Goal: Transaction & Acquisition: Obtain resource

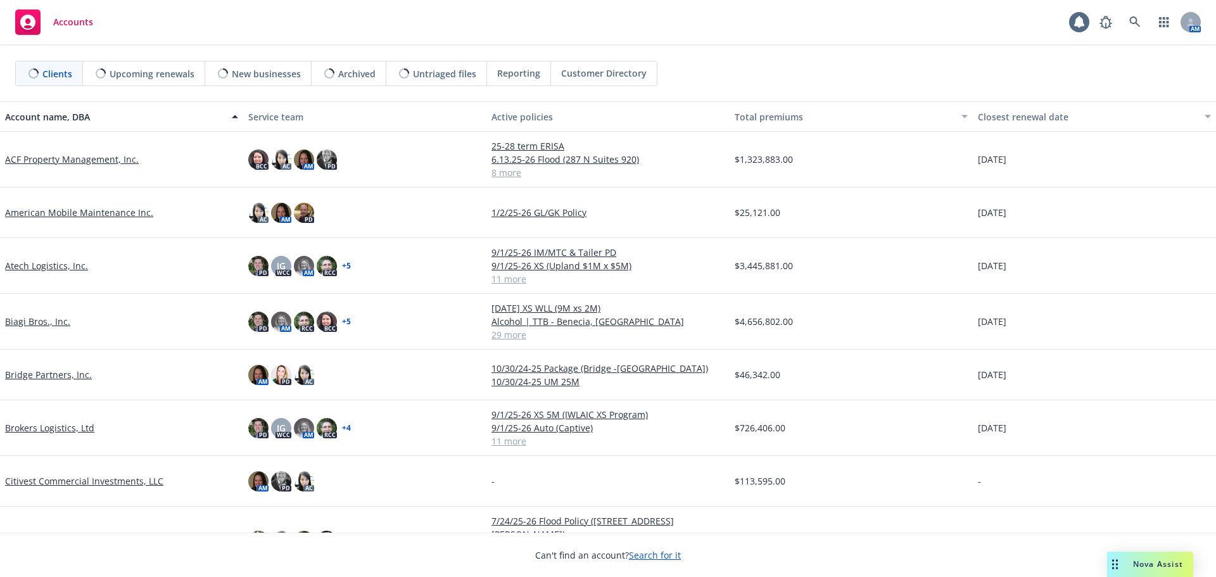
click at [1118, 563] on icon "Drag to move" at bounding box center [1116, 564] width 6 height 10
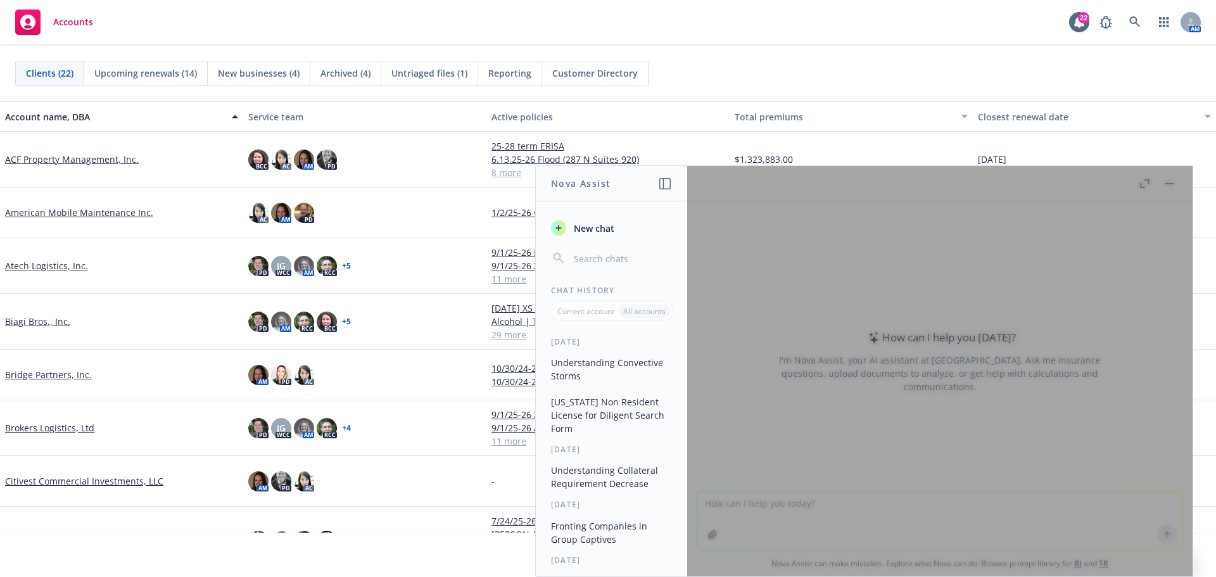
click at [796, 516] on div at bounding box center [940, 371] width 506 height 411
click at [1007, 390] on div at bounding box center [940, 371] width 506 height 411
click at [1162, 179] on div at bounding box center [940, 371] width 506 height 411
click at [1171, 186] on div at bounding box center [940, 371] width 506 height 411
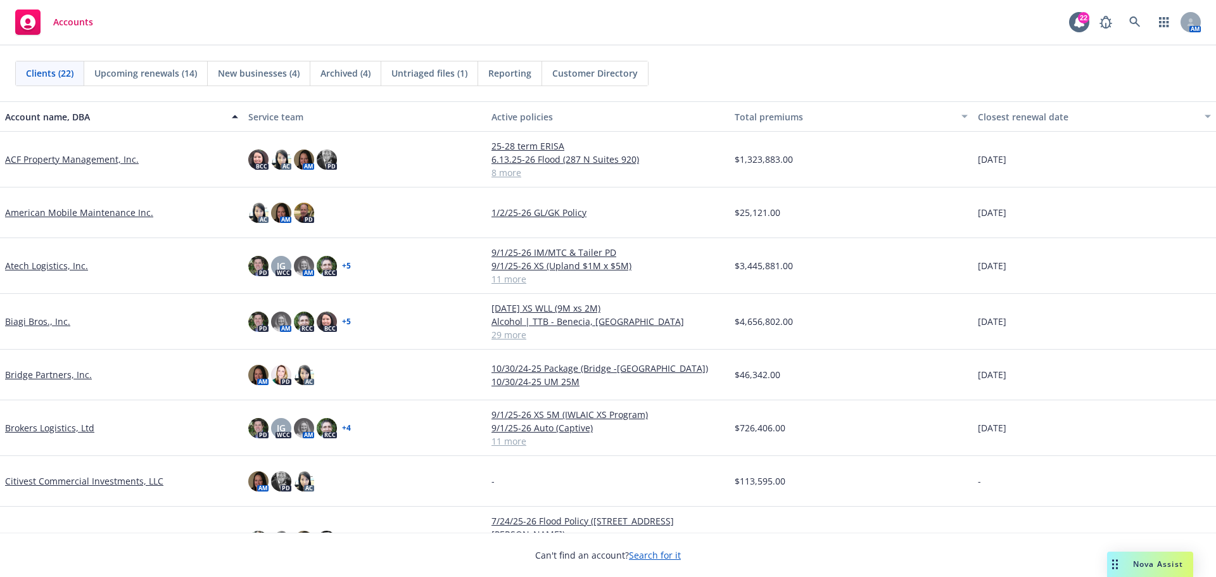
click at [50, 264] on link "Atech Logistics, Inc." at bounding box center [46, 265] width 83 height 13
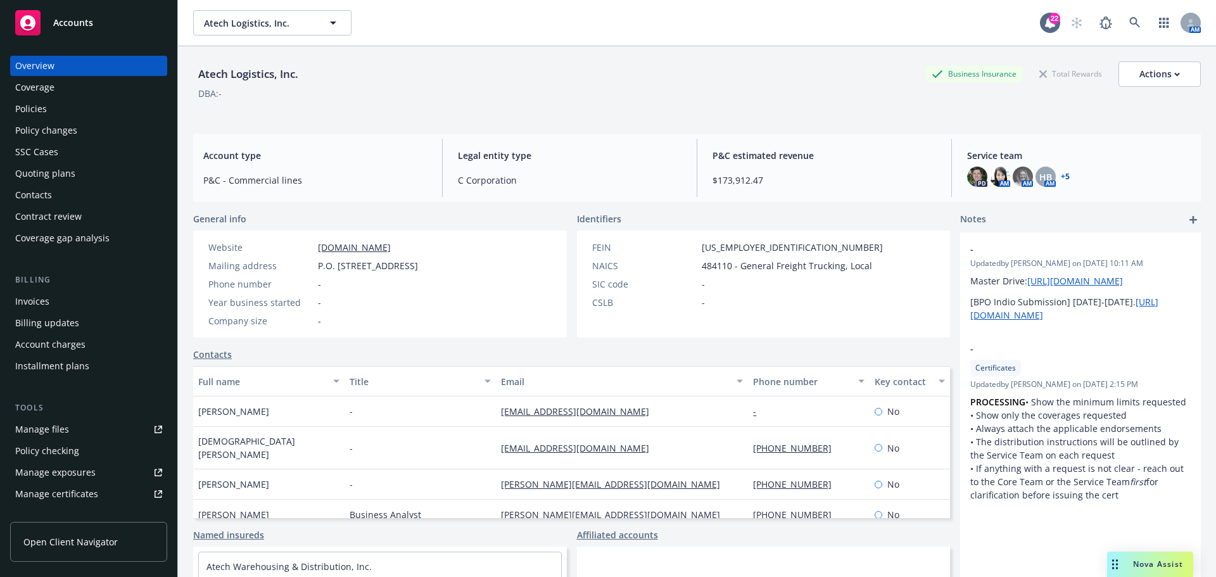
click at [51, 101] on div "Policies" at bounding box center [88, 109] width 147 height 20
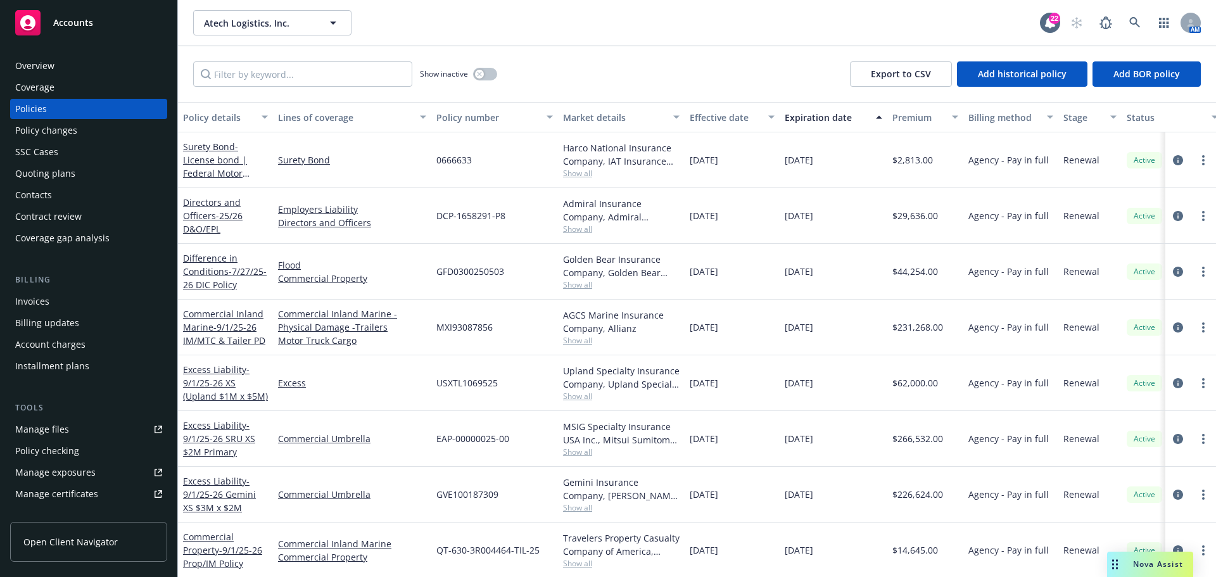
click at [62, 492] on div "Manage certificates" at bounding box center [56, 494] width 83 height 20
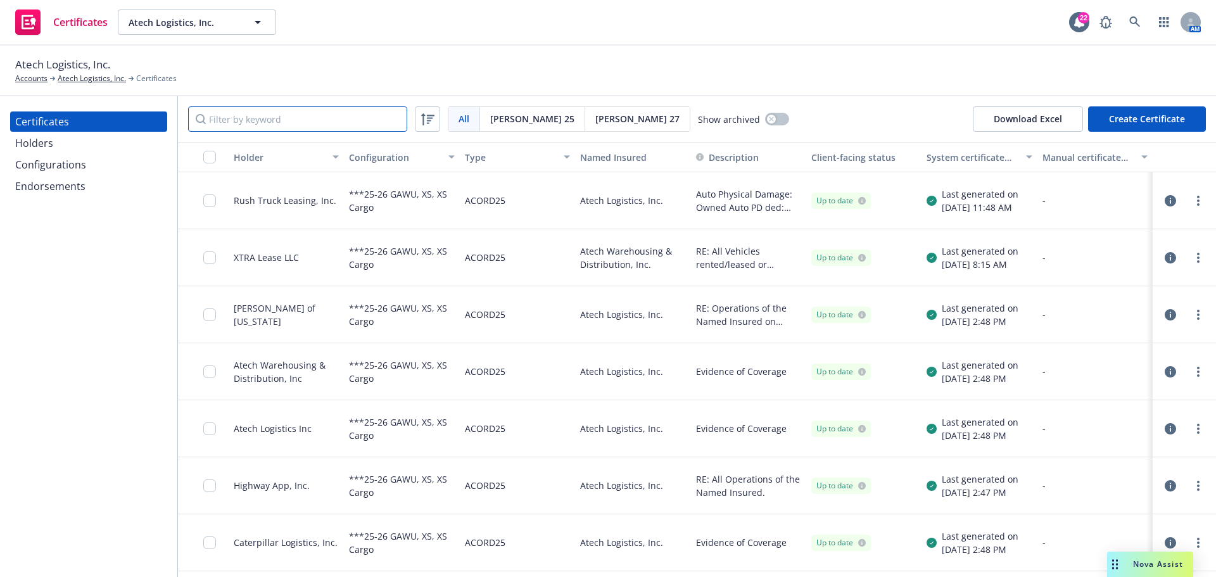
click at [313, 112] on input "Filter by keyword" at bounding box center [297, 118] width 219 height 25
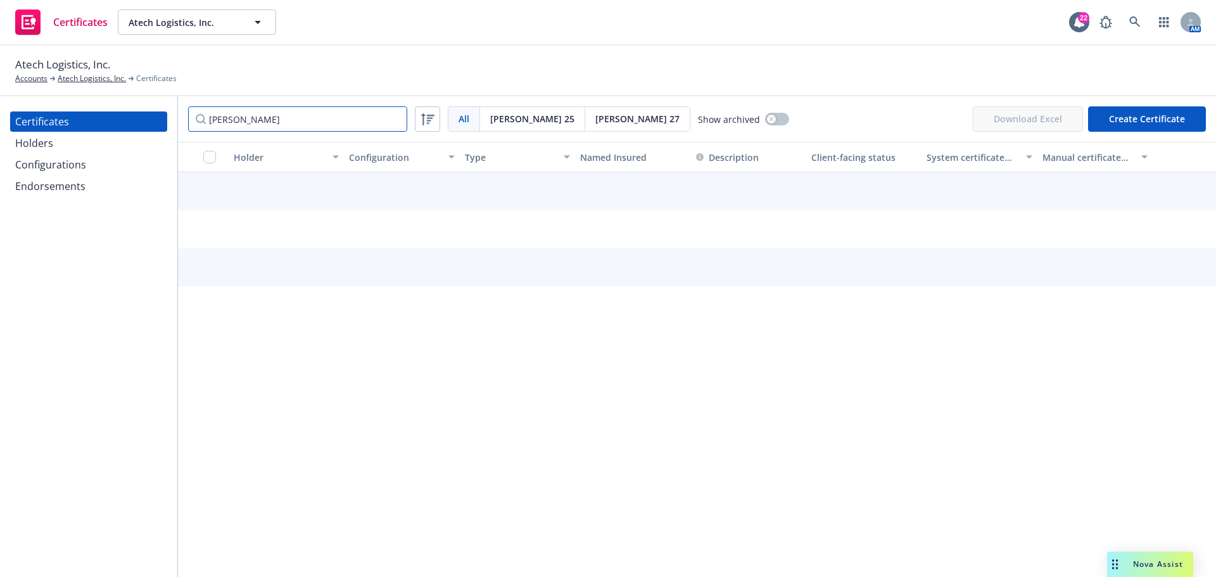
type input "Lee"
click at [126, 142] on div "Holders" at bounding box center [88, 143] width 147 height 20
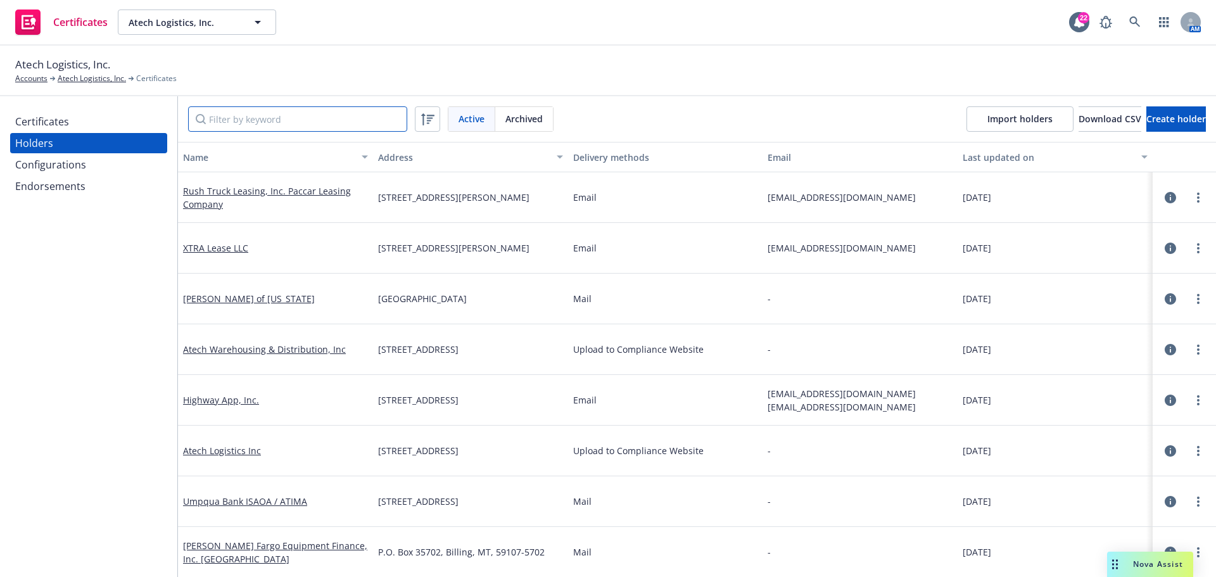
click at [305, 118] on input "Filter by keyword" at bounding box center [297, 118] width 219 height 25
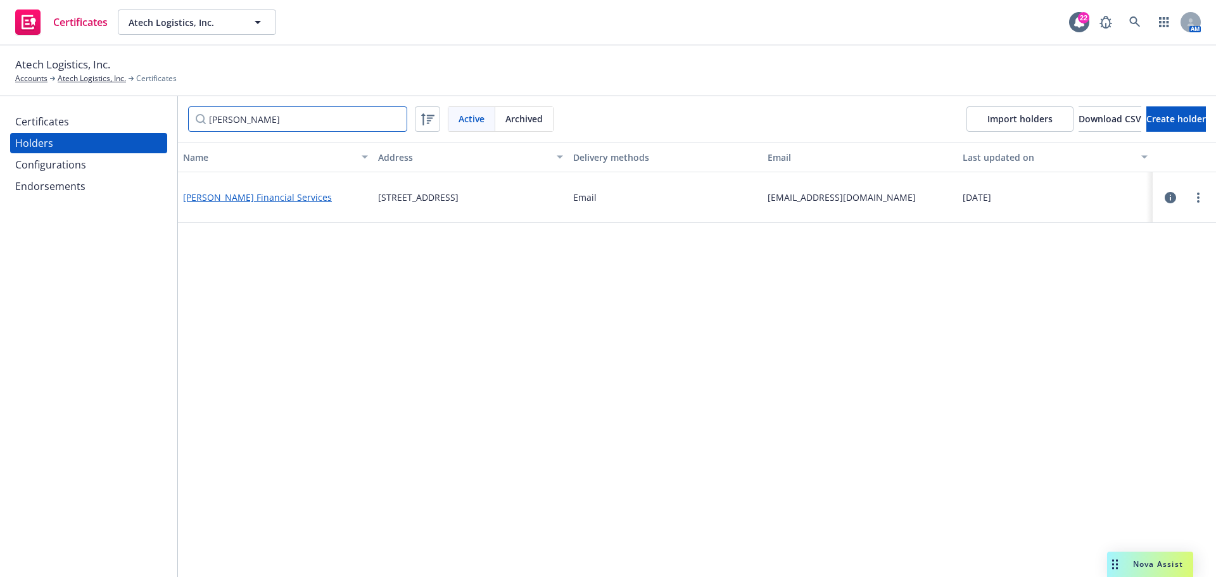
type input "Lee"
click at [230, 200] on link "Lee Financial Services" at bounding box center [257, 197] width 149 height 12
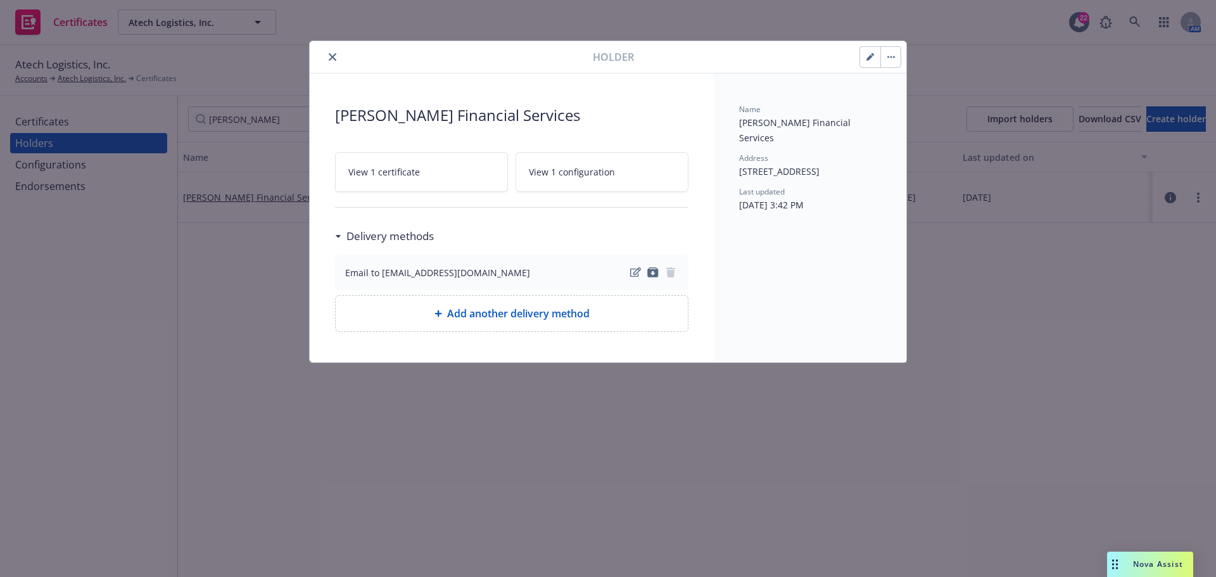
click at [373, 165] on link "View 1 certificate" at bounding box center [421, 172] width 173 height 40
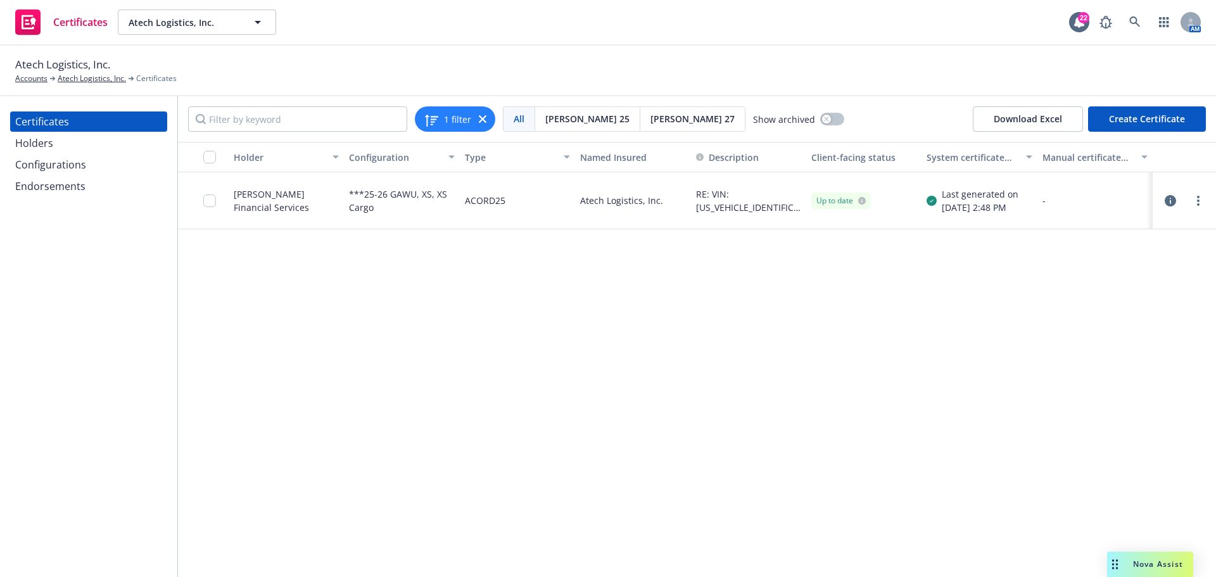
click at [1170, 203] on icon "button" at bounding box center [1170, 200] width 11 height 11
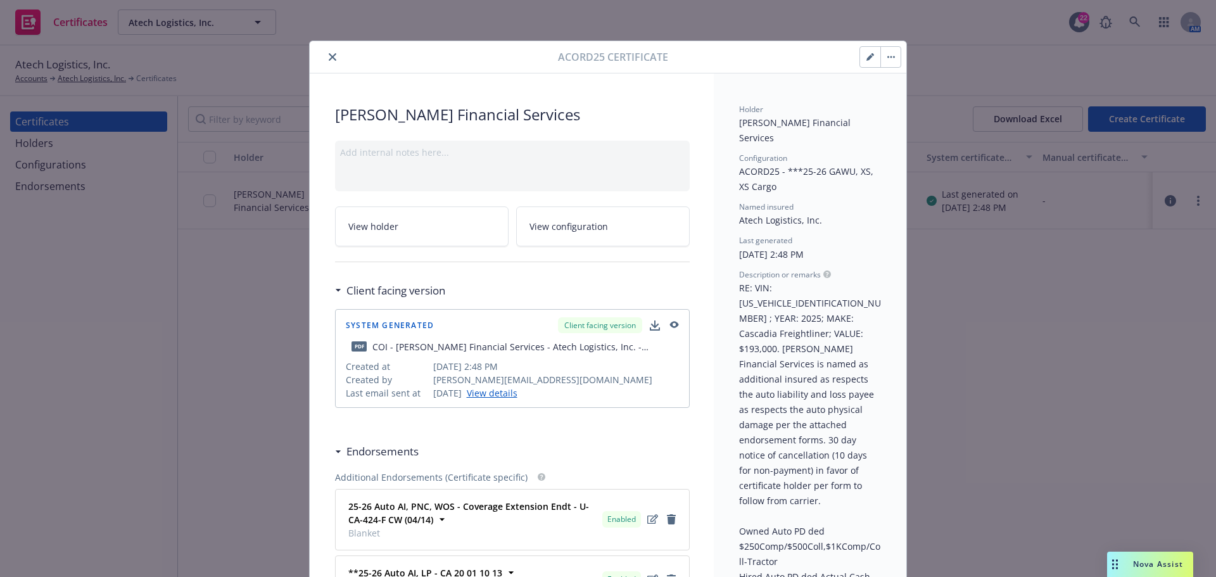
click at [317, 55] on div at bounding box center [436, 56] width 243 height 15
click at [332, 56] on button "close" at bounding box center [332, 56] width 15 height 15
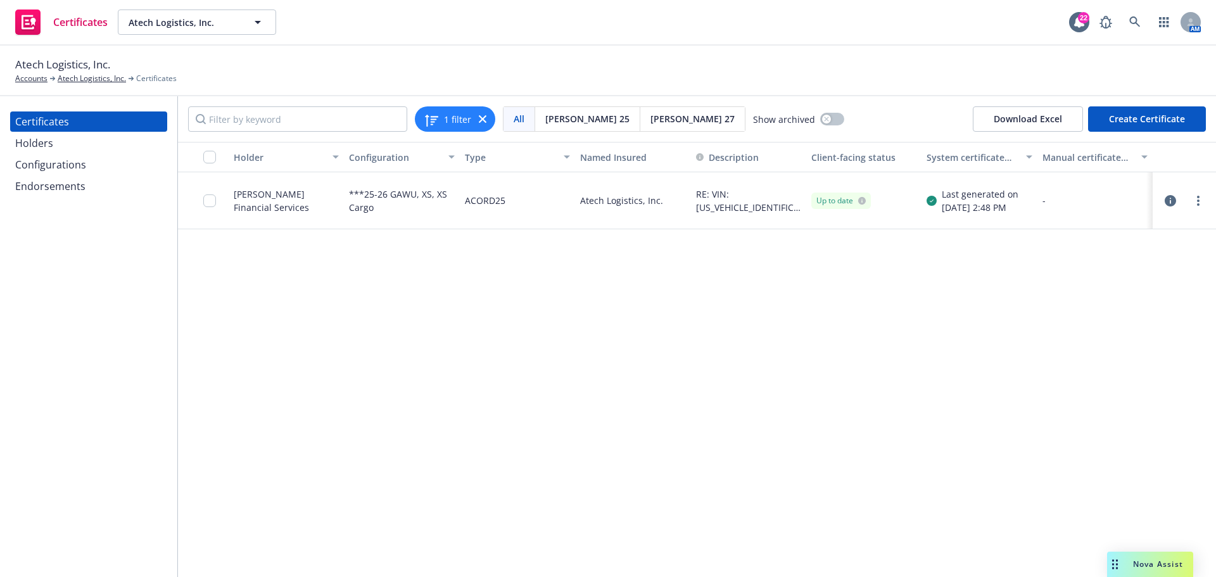
click at [1191, 205] on div at bounding box center [1198, 200] width 15 height 15
click at [1200, 201] on link "more" at bounding box center [1198, 200] width 15 height 15
click at [1128, 354] on link "Download editable generated certificate" at bounding box center [1104, 353] width 203 height 25
click at [1196, 186] on div at bounding box center [1184, 200] width 63 height 57
click at [1201, 205] on link "more" at bounding box center [1198, 200] width 15 height 15
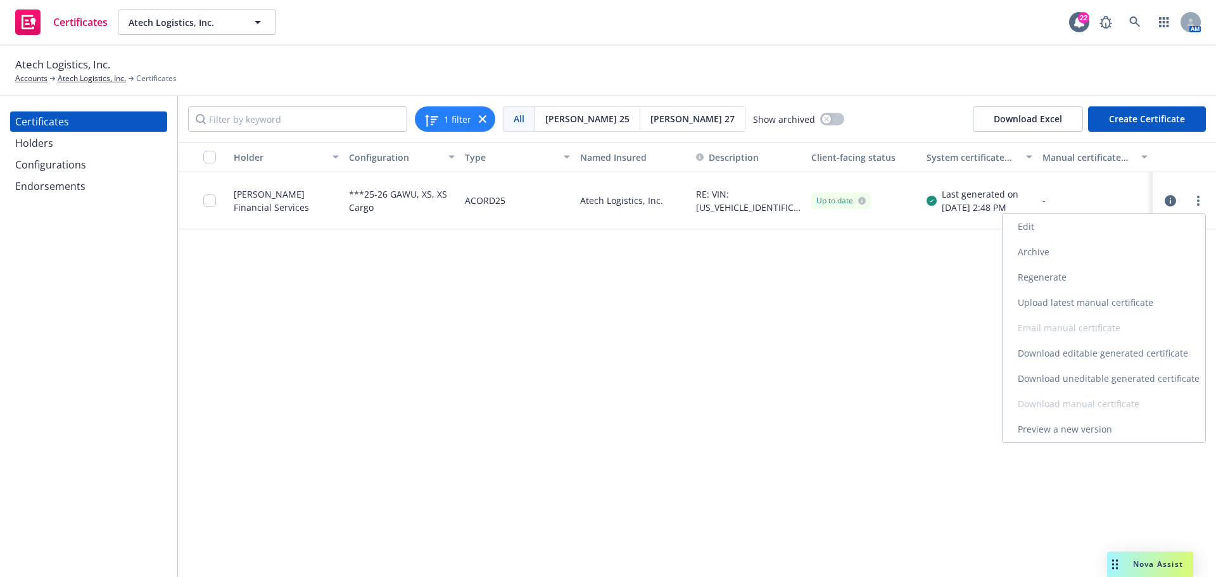
click at [1105, 232] on link "Edit" at bounding box center [1104, 226] width 203 height 25
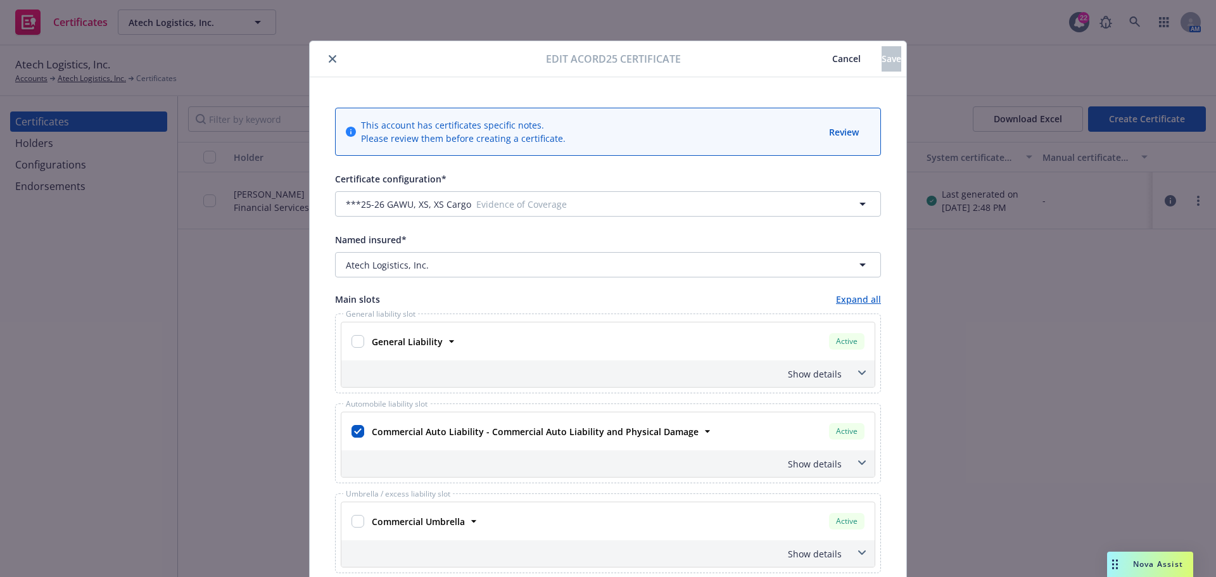
click at [331, 57] on icon "close" at bounding box center [333, 59] width 8 height 8
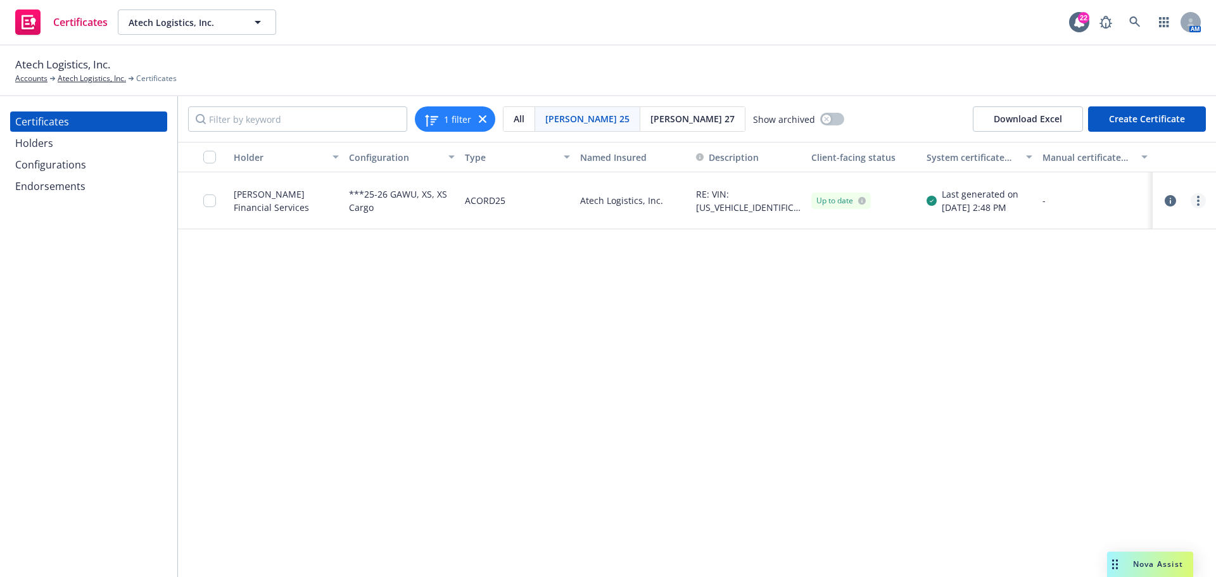
click at [1198, 198] on icon "more" at bounding box center [1198, 201] width 3 height 10
click at [900, 289] on div "Holder Configuration Type Named Insured Description Client-facing status System…" at bounding box center [697, 359] width 1038 height 435
click at [227, 202] on div at bounding box center [203, 200] width 51 height 57
click at [214, 202] on input "checkbox" at bounding box center [209, 200] width 13 height 13
click at [540, 550] on div "Download certificate" at bounding box center [535, 549] width 96 height 24
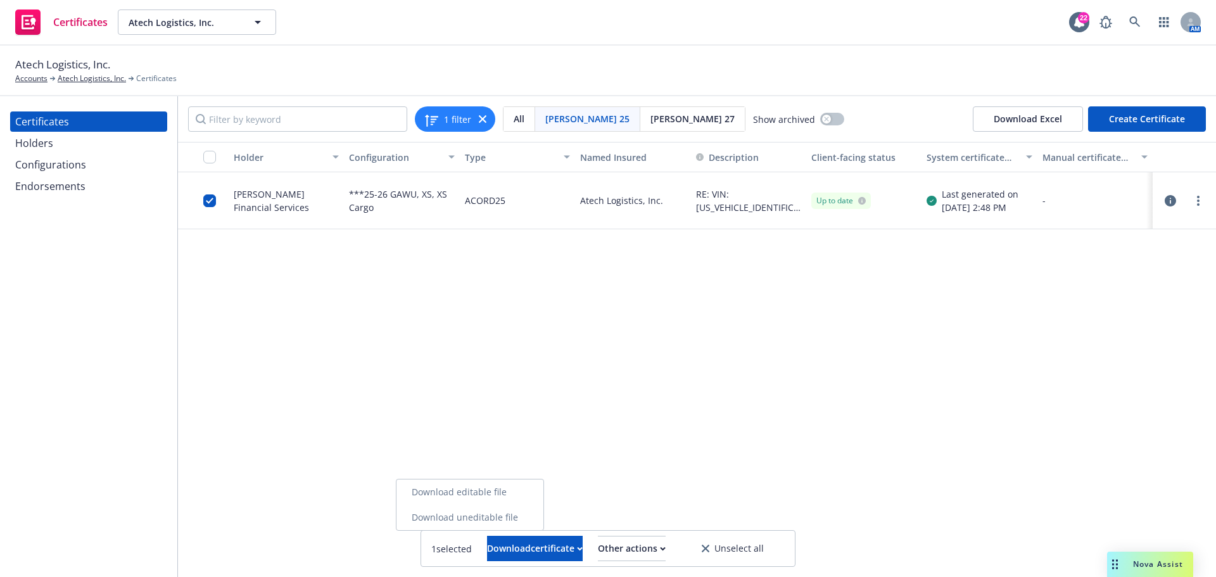
click at [537, 514] on link "Download uneditable file" at bounding box center [470, 517] width 147 height 25
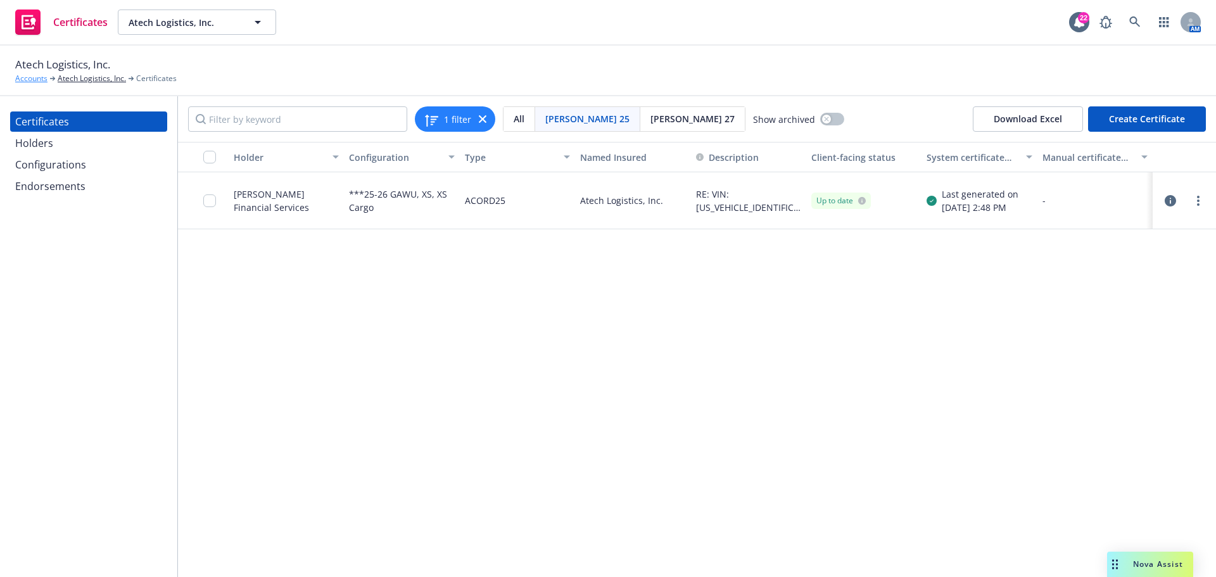
click at [28, 77] on link "Accounts" at bounding box center [31, 78] width 32 height 11
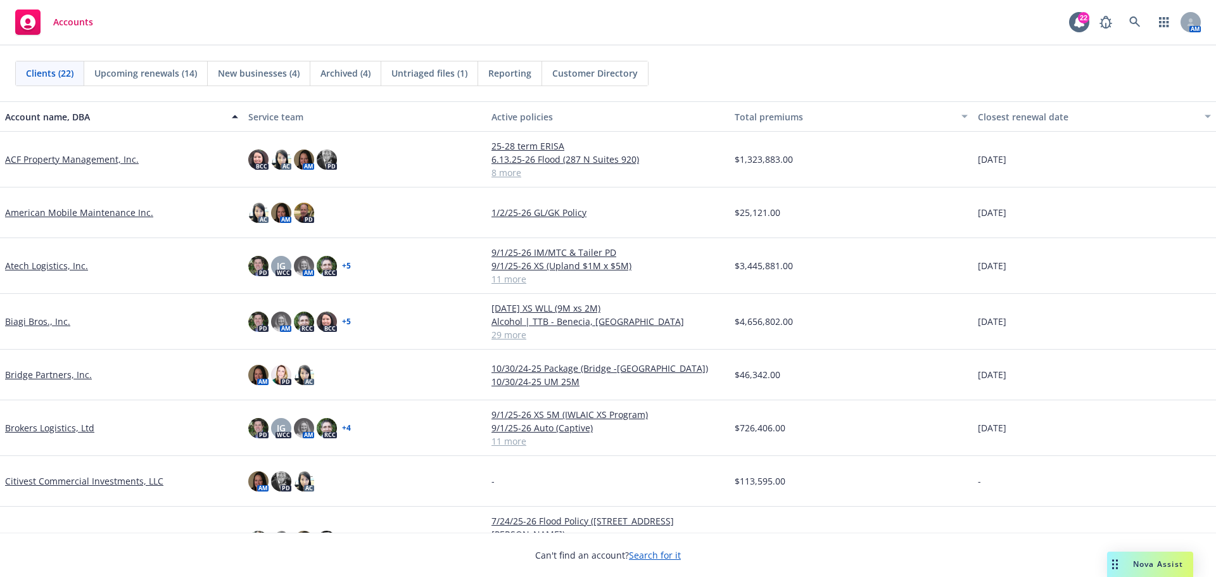
click at [64, 163] on link "ACF Property Management, Inc." at bounding box center [72, 159] width 134 height 13
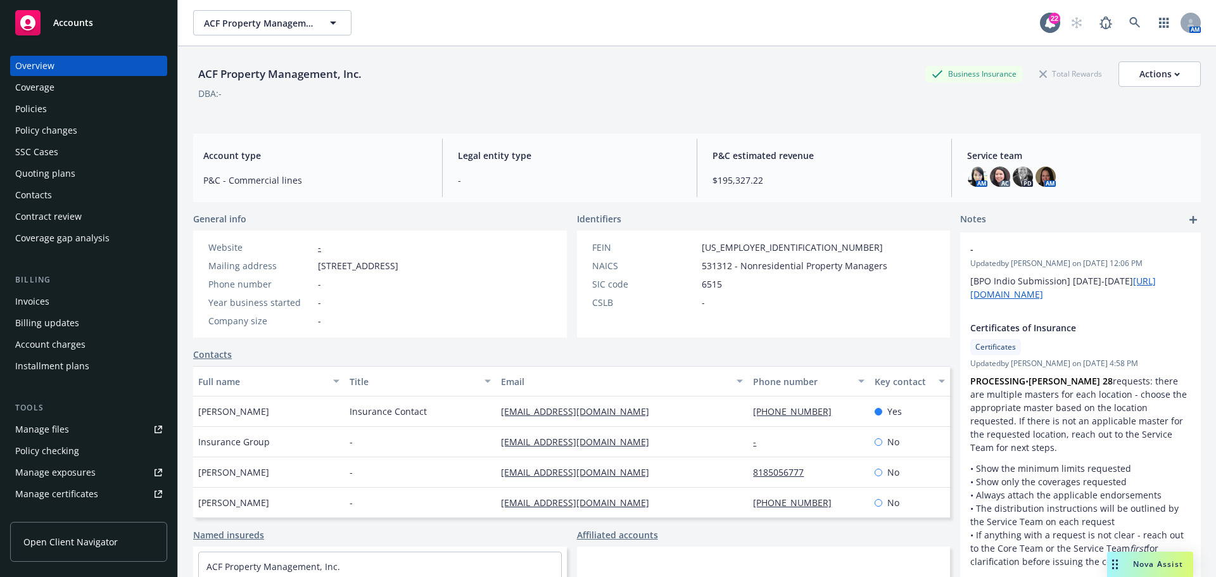
click at [59, 182] on div "Quoting plans" at bounding box center [45, 173] width 60 height 20
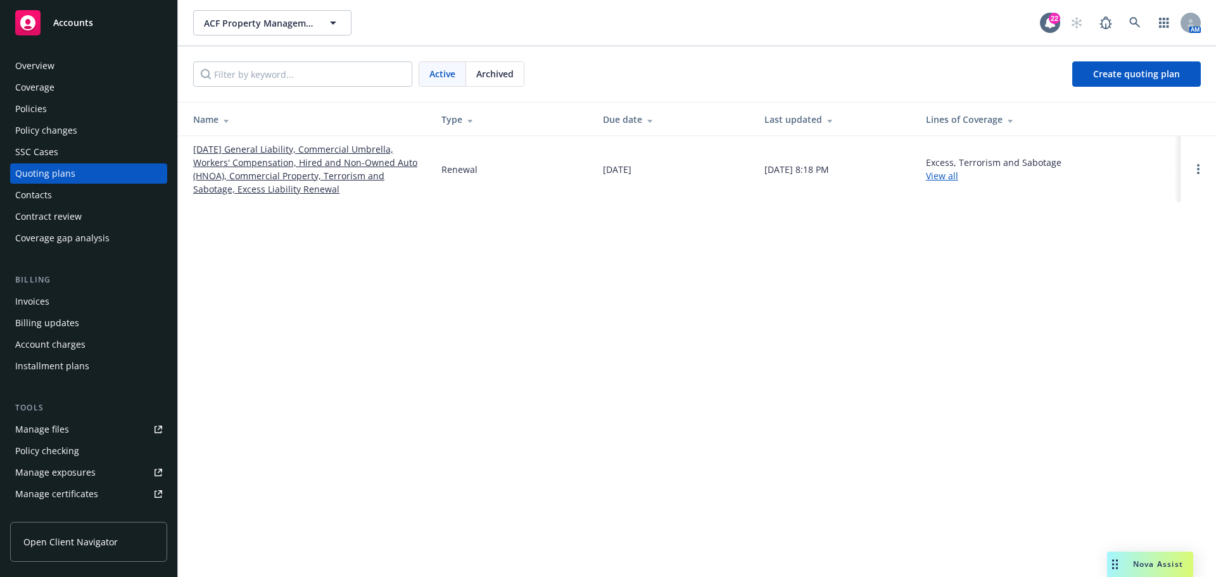
click at [288, 172] on link "10/01/25 General Liability, Commercial Umbrella, Workers' Compensation, Hired a…" at bounding box center [307, 169] width 228 height 53
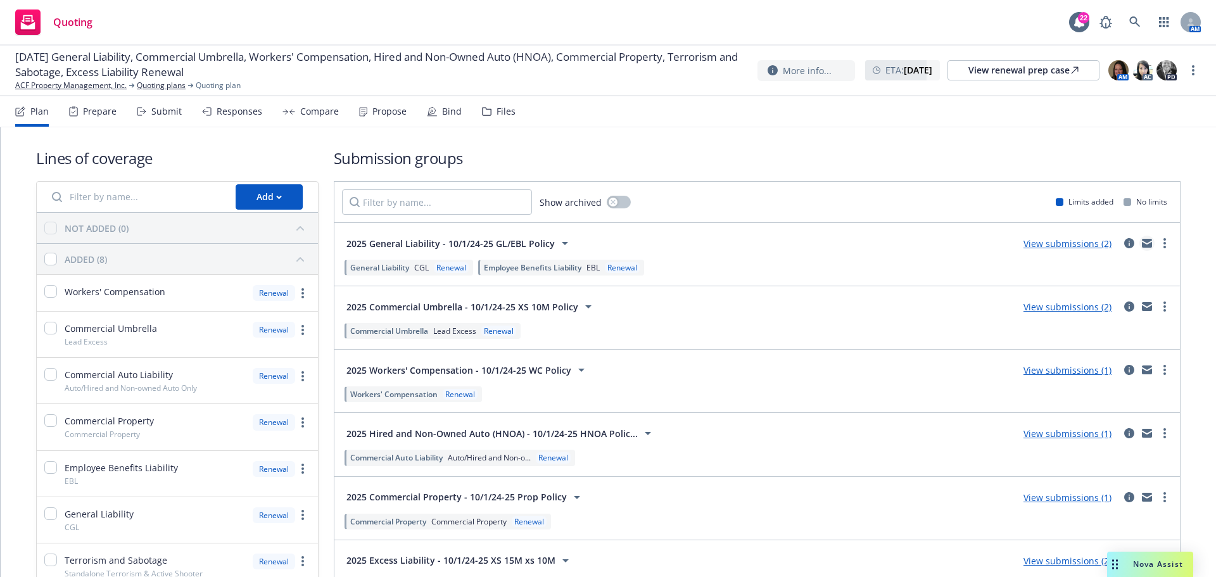
click at [1142, 241] on icon "mail" at bounding box center [1147, 243] width 10 height 9
click at [160, 84] on link "Quoting plans" at bounding box center [161, 85] width 49 height 11
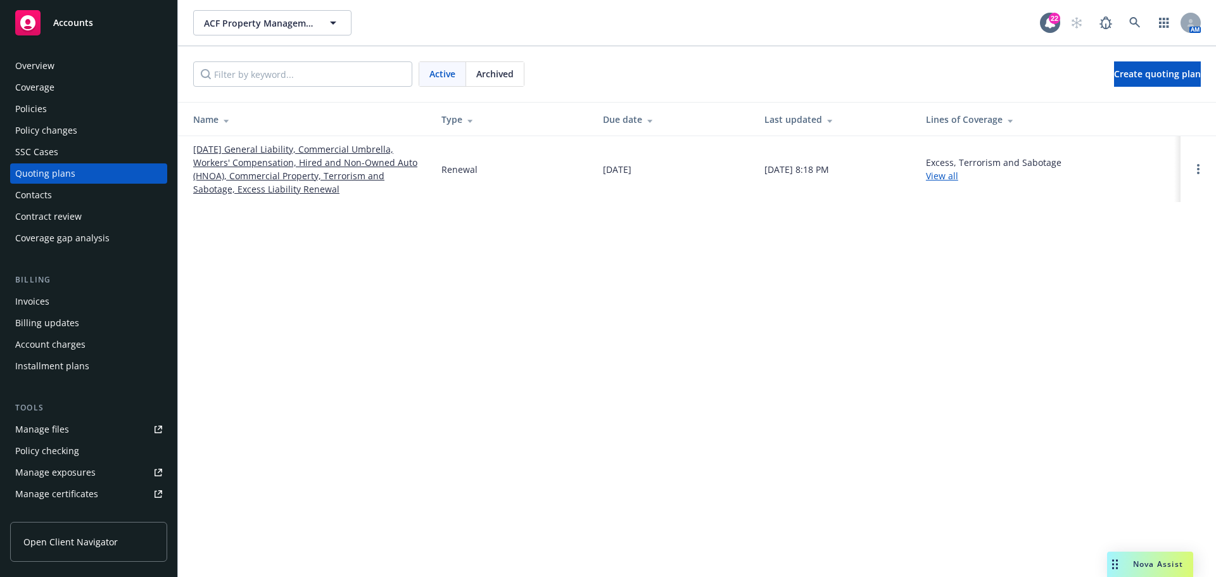
click at [317, 163] on link "[DATE] General Liability, Commercial Umbrella, Workers' Compensation, Hired and…" at bounding box center [307, 169] width 228 height 53
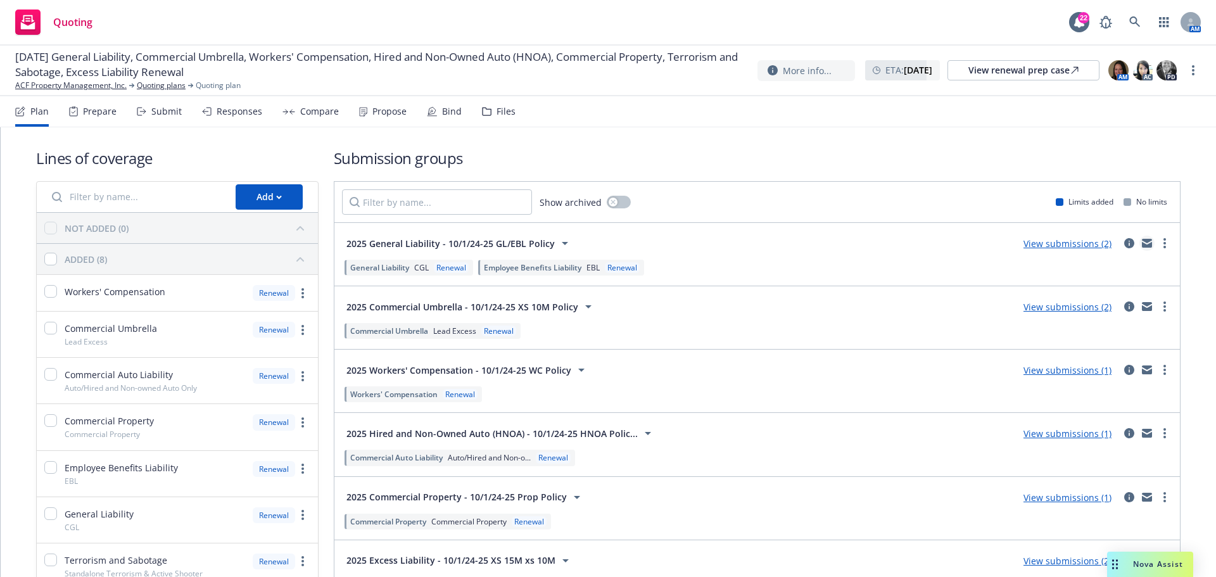
click at [1143, 244] on link "mail" at bounding box center [1147, 243] width 15 height 15
click at [1142, 306] on icon "mail" at bounding box center [1147, 304] width 10 height 4
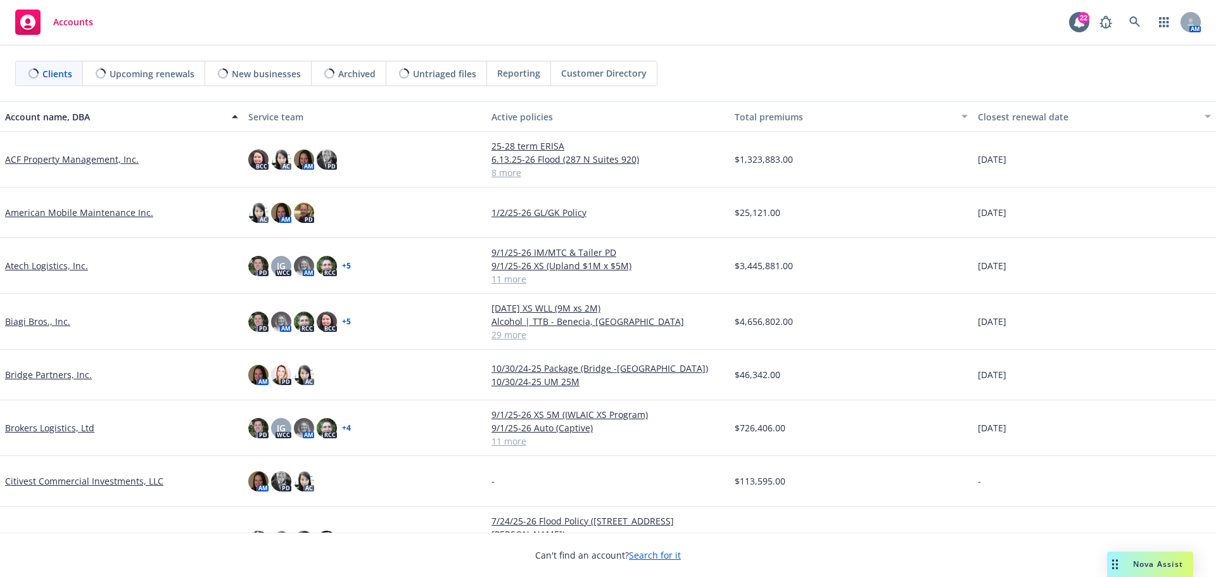
click at [1137, 558] on div "Nova Assist" at bounding box center [1150, 564] width 86 height 25
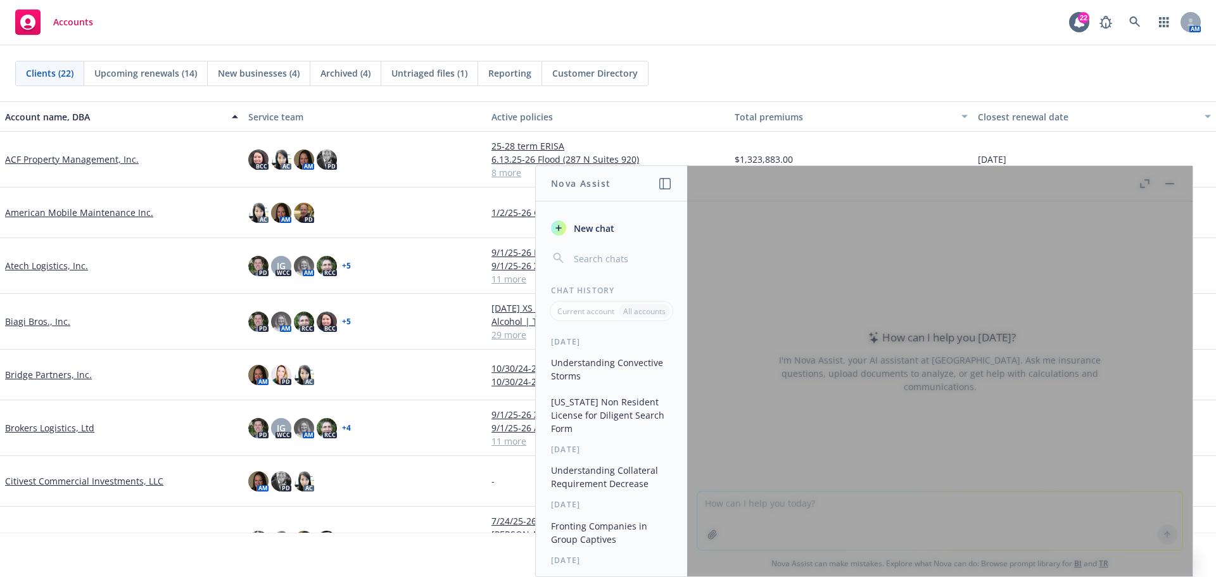
click at [898, 509] on div at bounding box center [940, 371] width 506 height 411
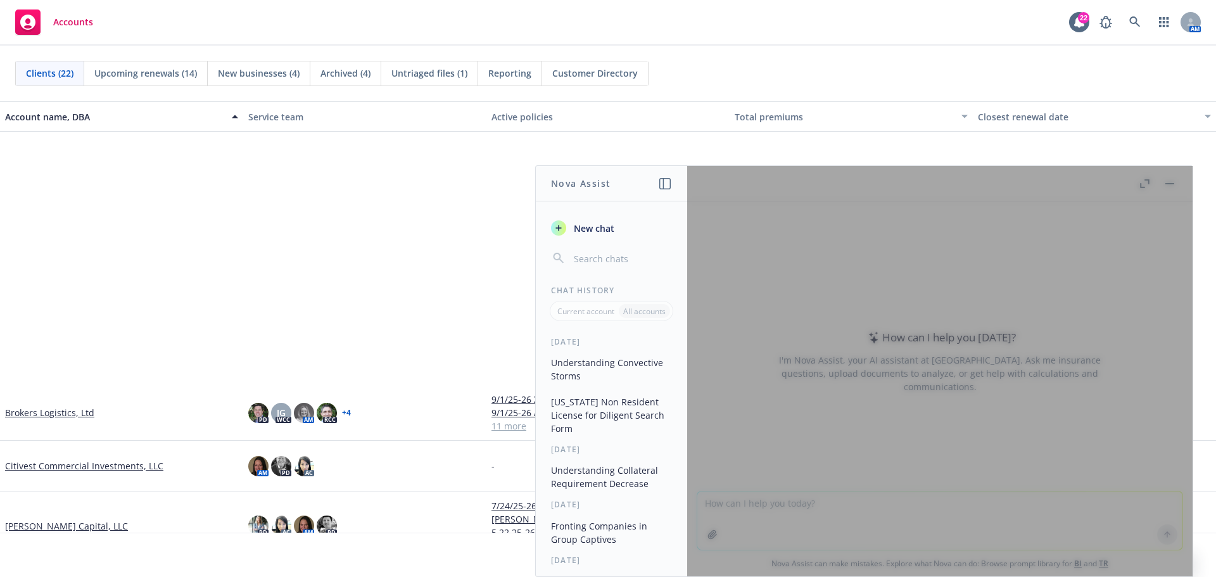
scroll to position [317, 0]
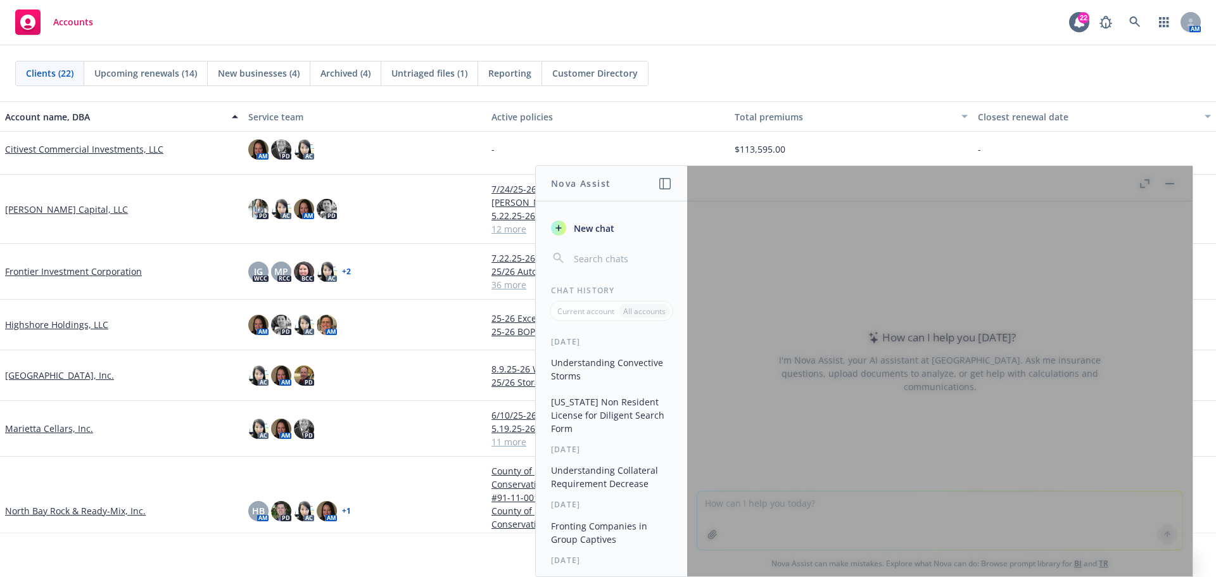
click at [1163, 182] on div at bounding box center [940, 371] width 506 height 411
click at [585, 349] on div "[DATE] Understanding Convective Storms [US_STATE] Non Resident License for Dili…" at bounding box center [611, 456] width 151 height 240
click at [581, 364] on button "Understanding Convective Storms" at bounding box center [611, 369] width 131 height 34
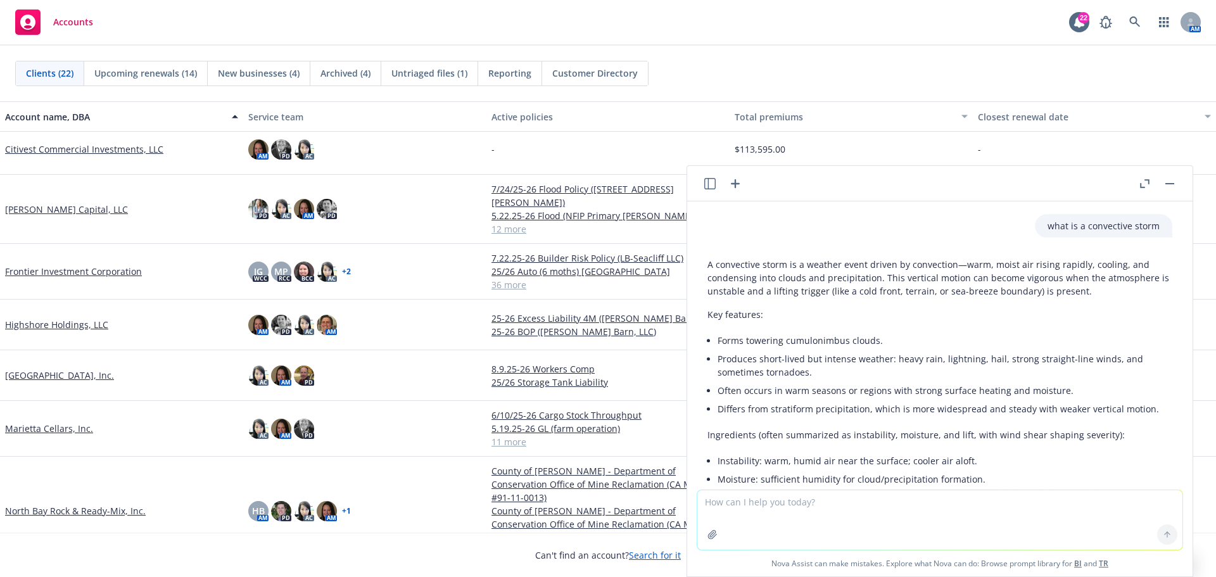
scroll to position [105, 0]
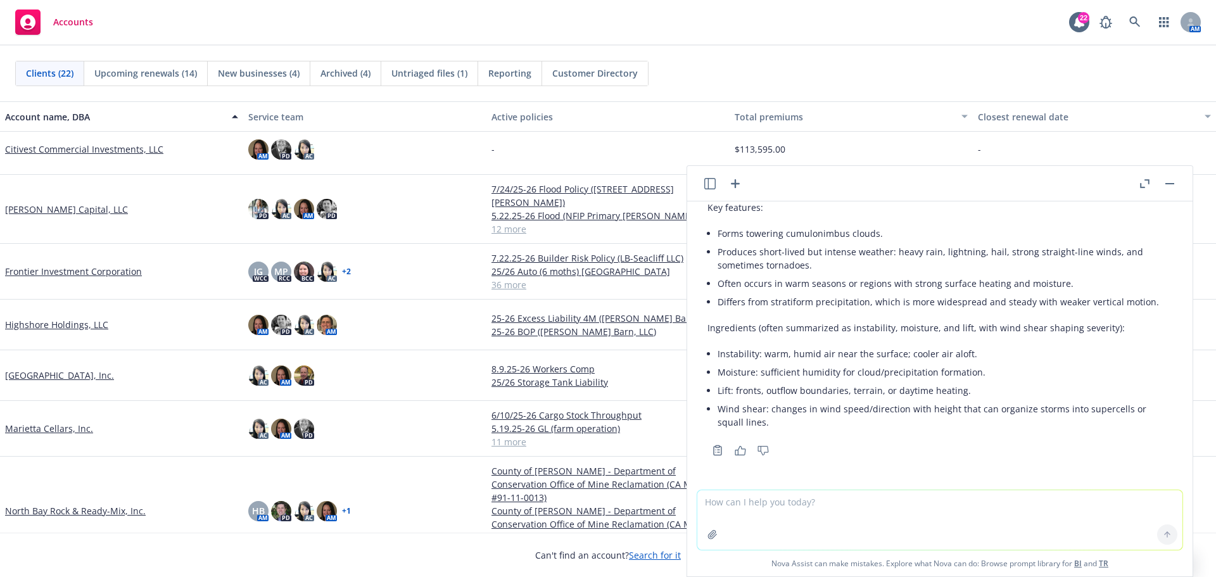
click at [1179, 186] on header at bounding box center [940, 183] width 506 height 35
click at [1170, 183] on rect "button" at bounding box center [1170, 183] width 9 height 1
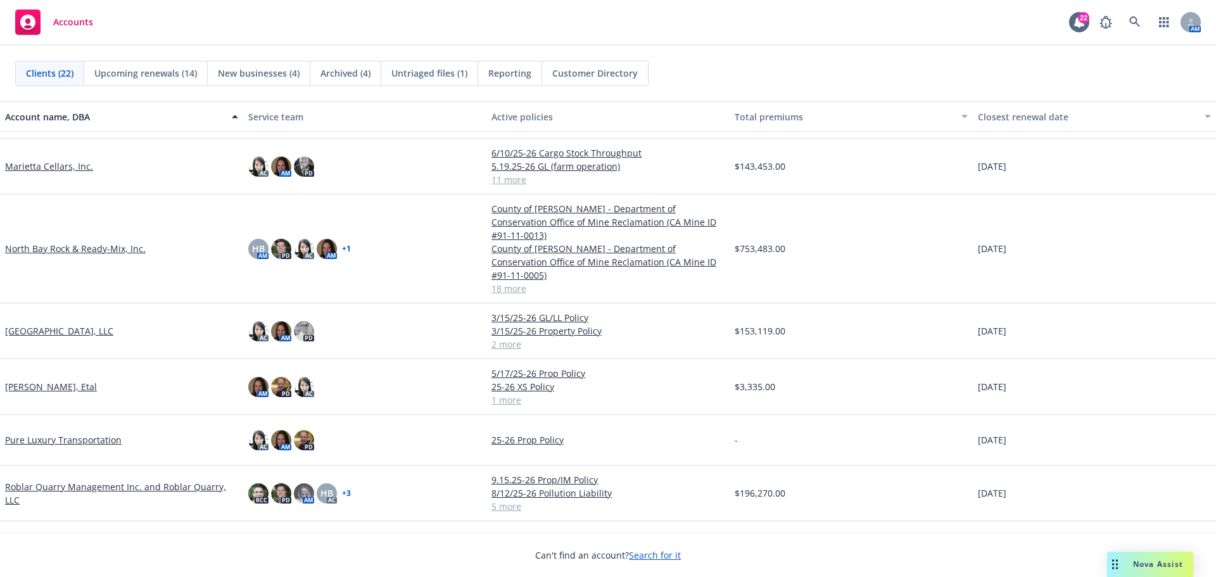
scroll to position [507, 0]
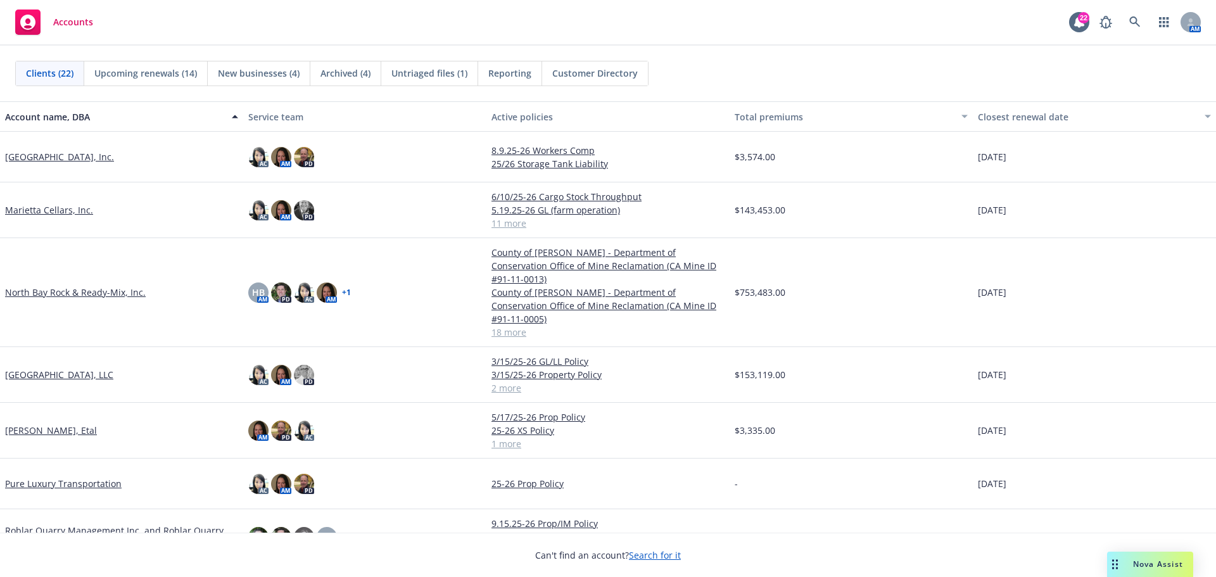
click at [128, 286] on link "North Bay Rock & Ready-Mix, Inc." at bounding box center [75, 292] width 141 height 13
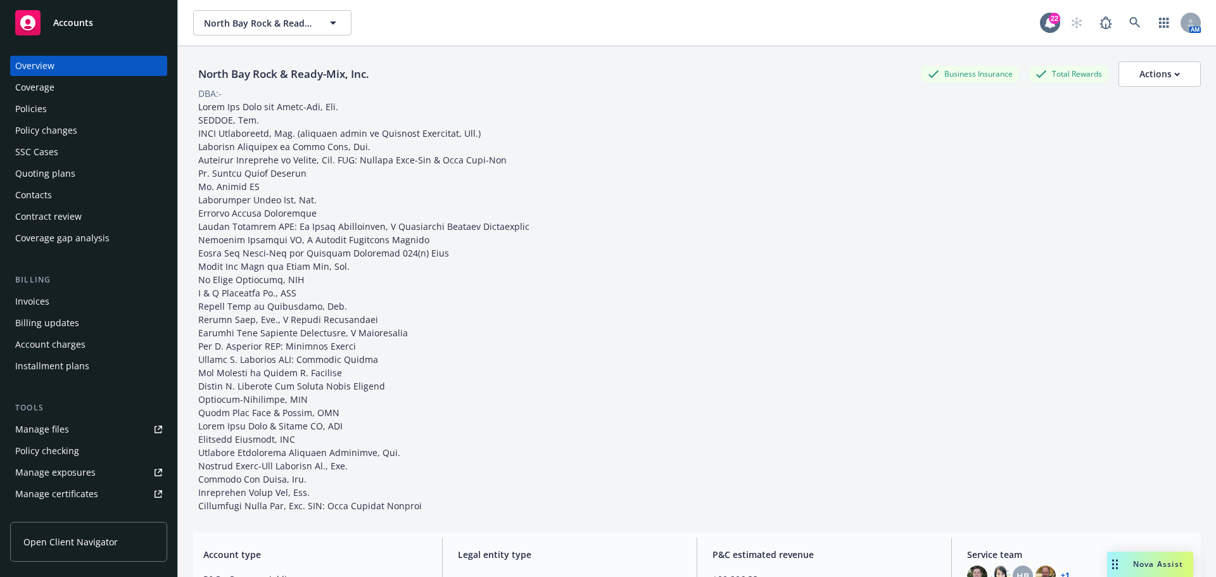
click at [74, 108] on div "Policies" at bounding box center [88, 109] width 147 height 20
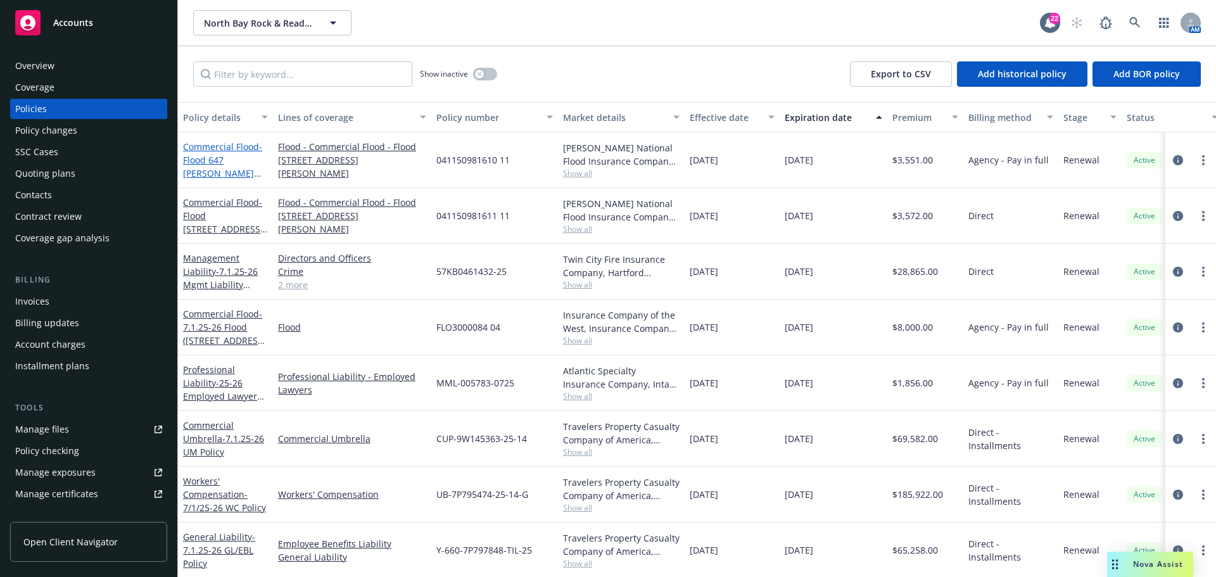
click at [229, 159] on span "- Flood 647 Irwin St. - La Terra" at bounding box center [223, 173] width 80 height 65
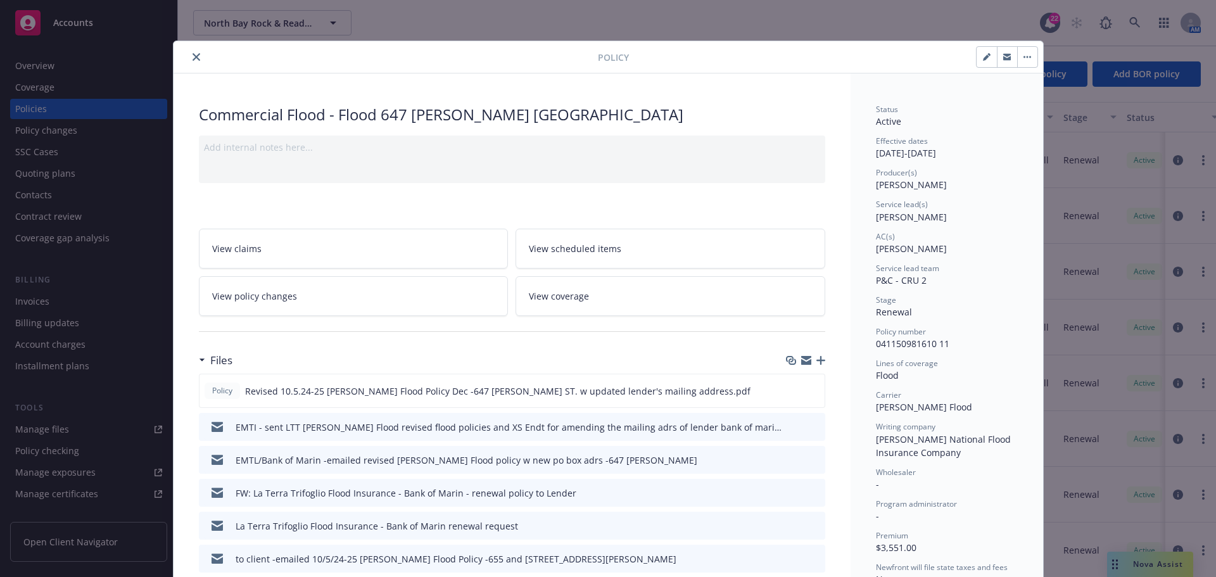
scroll to position [63, 0]
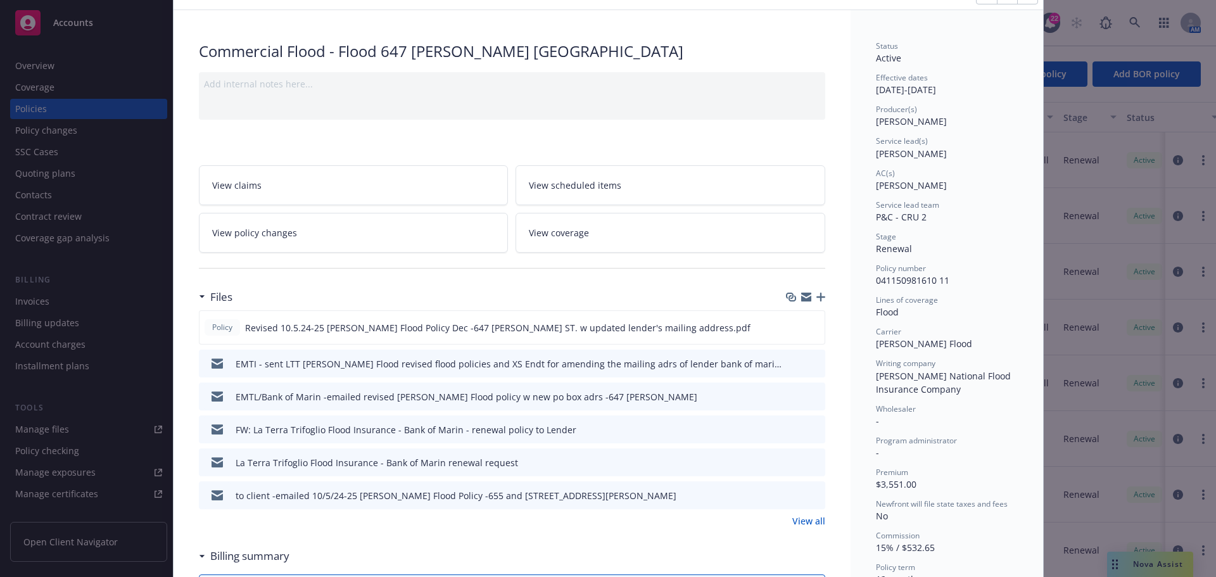
click at [789, 435] on button at bounding box center [794, 429] width 10 height 13
click at [788, 430] on icon "download file" at bounding box center [793, 429] width 10 height 10
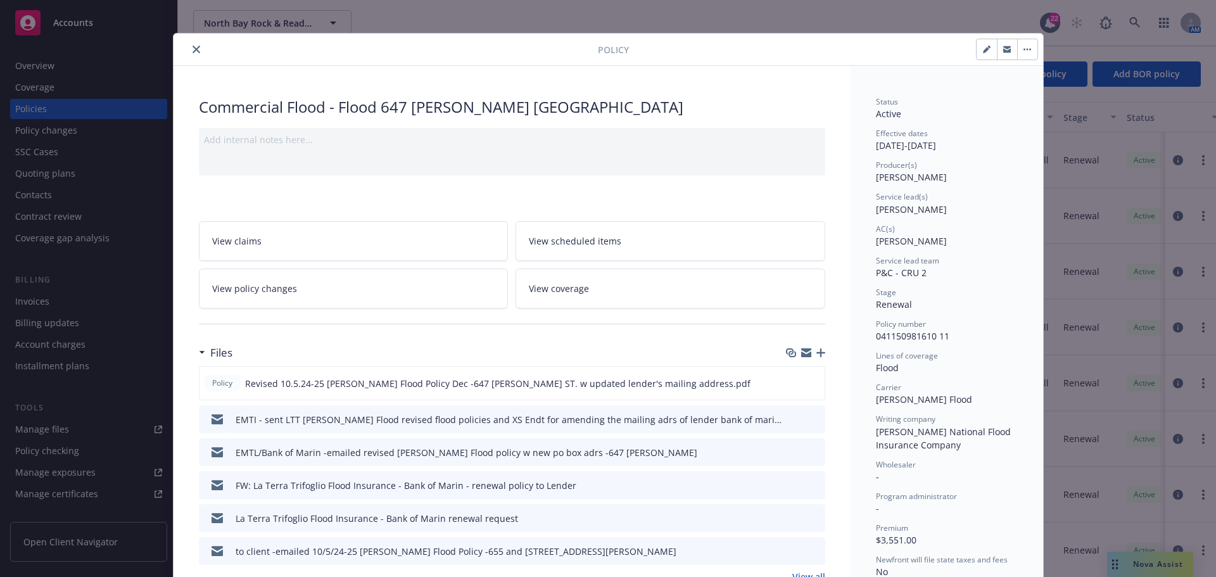
scroll to position [0, 0]
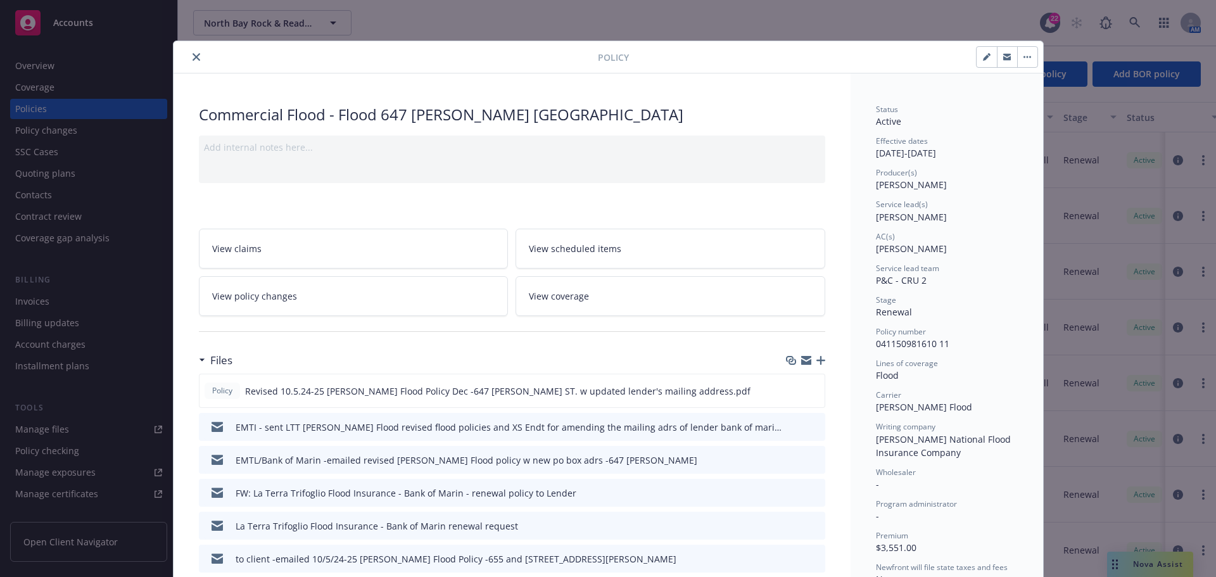
click at [193, 56] on icon "close" at bounding box center [197, 57] width 8 height 8
